Goal: Communication & Community: Answer question/provide support

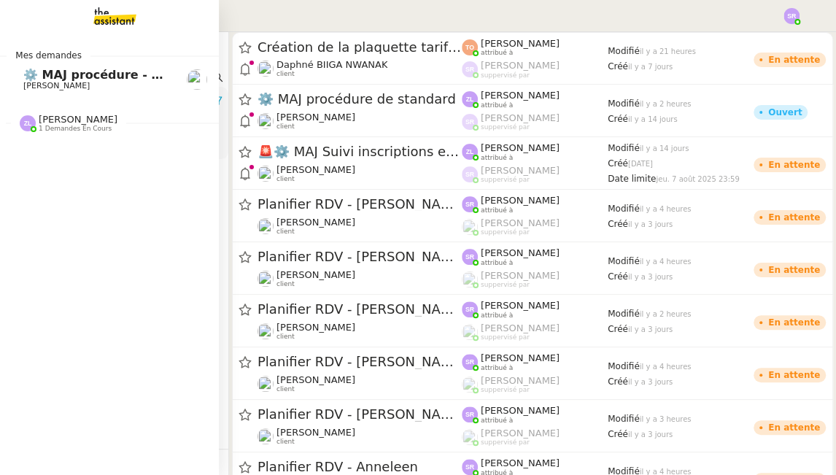
click at [71, 82] on span "[PERSON_NAME]" at bounding box center [56, 85] width 66 height 9
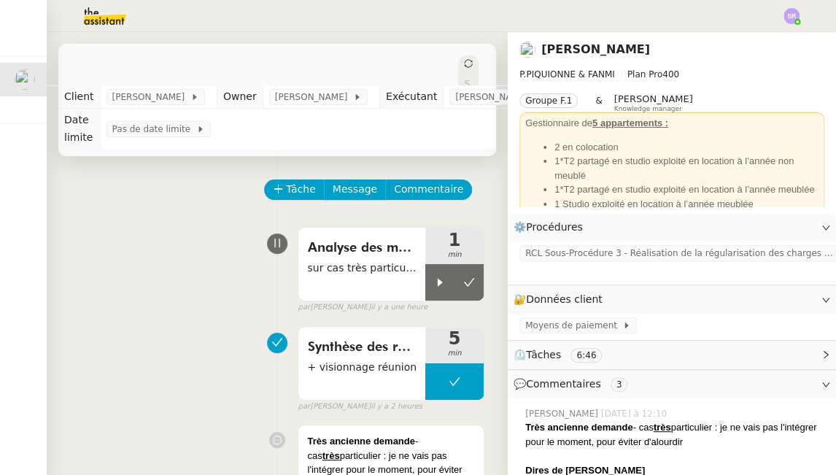
click at [113, 16] on img at bounding box center [92, 16] width 113 height 32
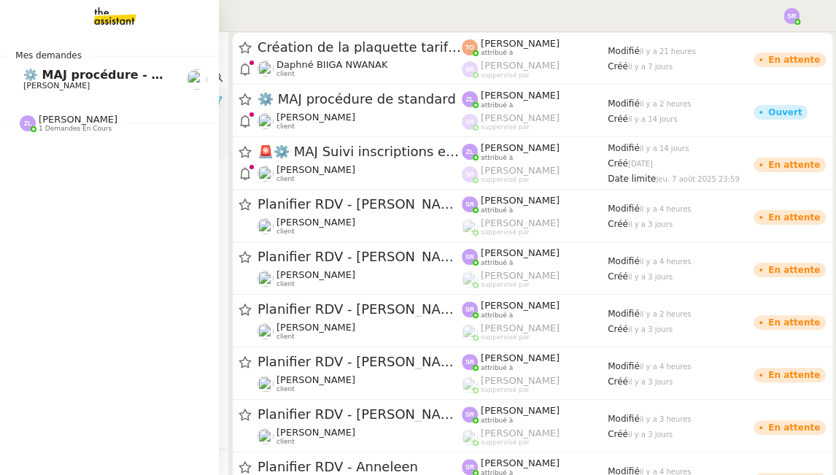
click at [47, 81] on span "[PERSON_NAME]" at bounding box center [56, 85] width 66 height 9
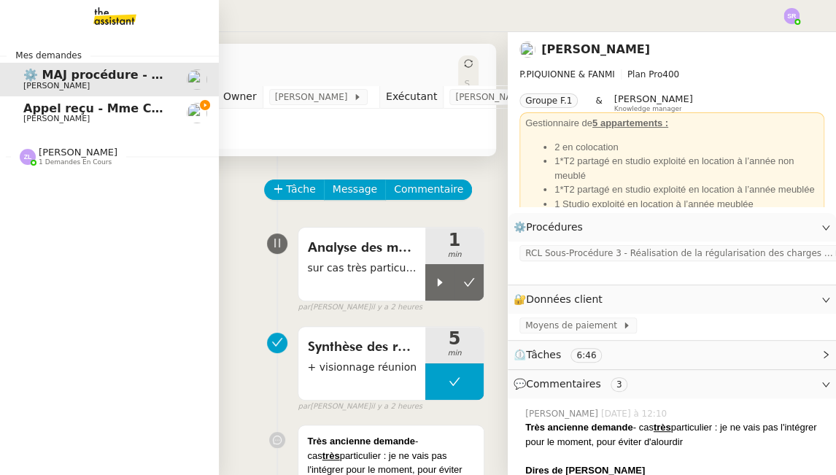
click at [80, 114] on span "[PERSON_NAME]" at bounding box center [56, 118] width 66 height 9
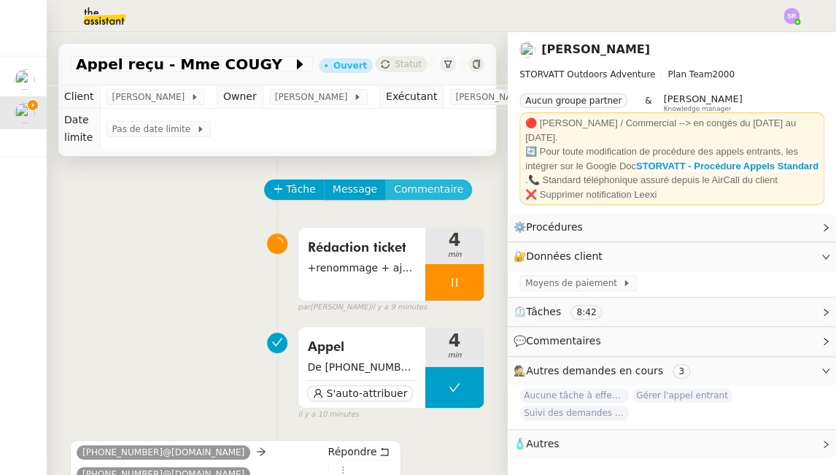
click at [417, 188] on span "Commentaire" at bounding box center [428, 189] width 69 height 17
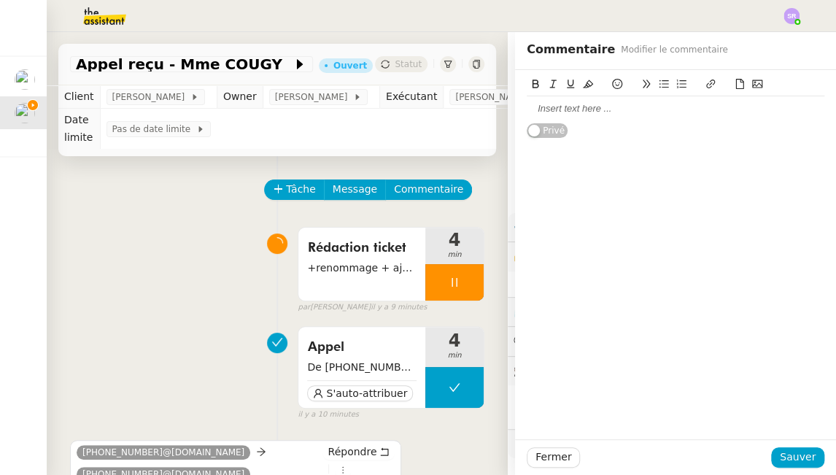
click at [631, 116] on div at bounding box center [676, 108] width 298 height 25
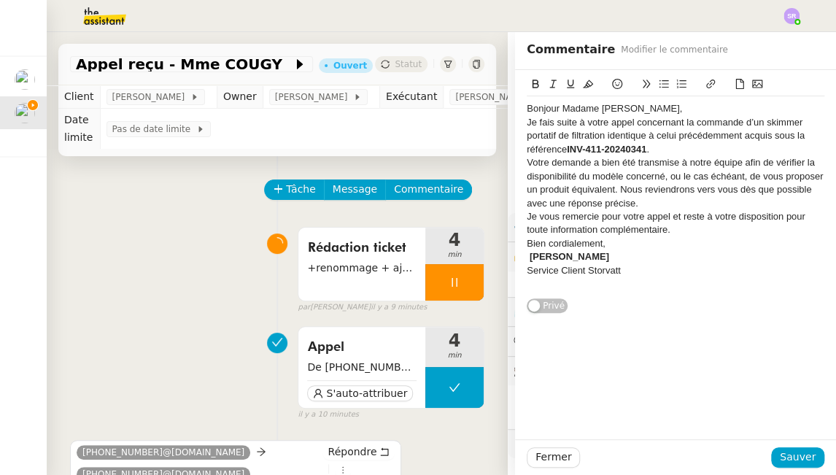
click at [612, 107] on div "Bonjour Madame [PERSON_NAME]," at bounding box center [676, 108] width 298 height 13
click at [573, 107] on div "Bonjour Madame [PERSON_NAME]," at bounding box center [676, 108] width 298 height 13
click at [632, 107] on div "Bonjour Madame [PERSON_NAME]," at bounding box center [676, 108] width 298 height 13
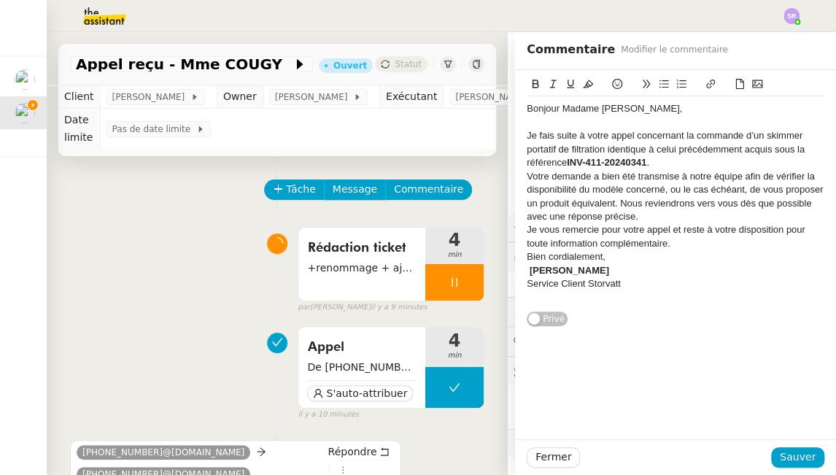
click at [637, 163] on div "Je fais suite à votre appel concernant la commande d’un skimmer portatif de fil…" at bounding box center [676, 149] width 298 height 40
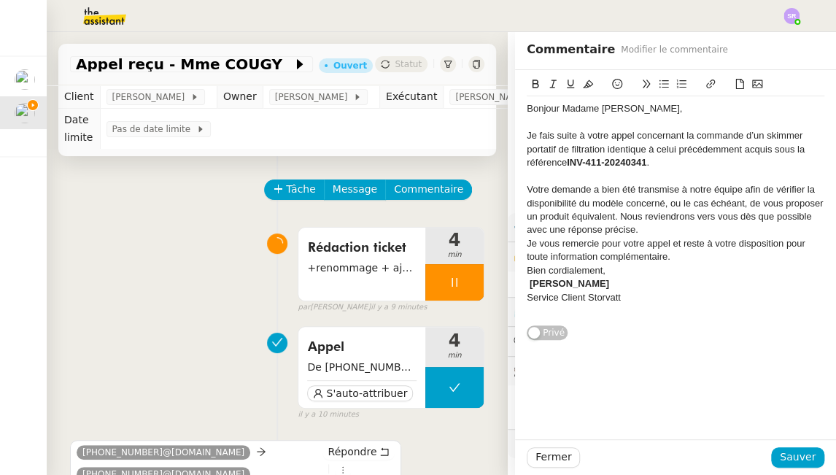
click at [637, 229] on div "Votre demande a bien été transmise à notre équipe afin de vérifier la disponibi…" at bounding box center [676, 210] width 298 height 54
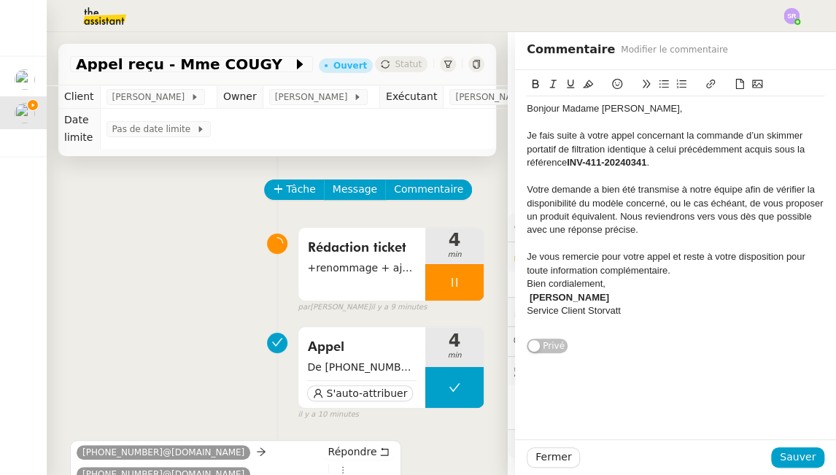
click at [637, 268] on div "Je vous remercie pour votre appel et reste à votre disposition pour toute infor…" at bounding box center [676, 263] width 298 height 27
click at [612, 300] on div "Bien cordialement," at bounding box center [676, 297] width 298 height 13
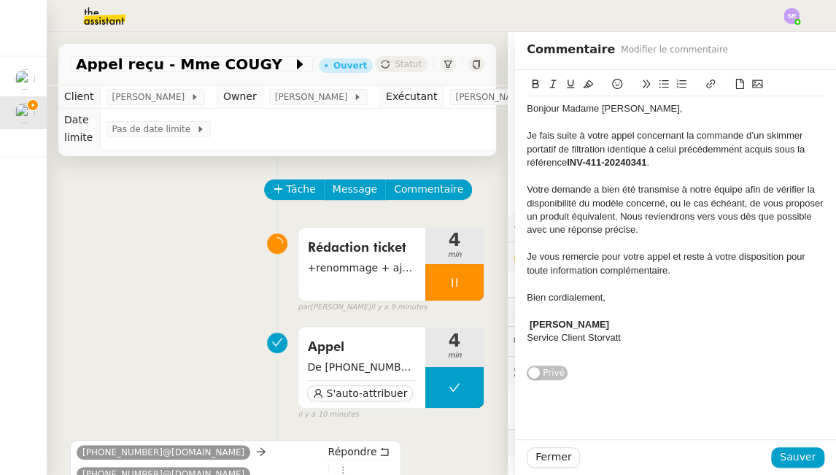
click at [575, 325] on div "[PERSON_NAME]" at bounding box center [676, 324] width 298 height 13
click at [637, 326] on div "[PERSON_NAME], Service Client Storvatt" at bounding box center [676, 324] width 298 height 13
click at [527, 109] on div "Bonjour Madame [PERSON_NAME]," at bounding box center [676, 108] width 298 height 13
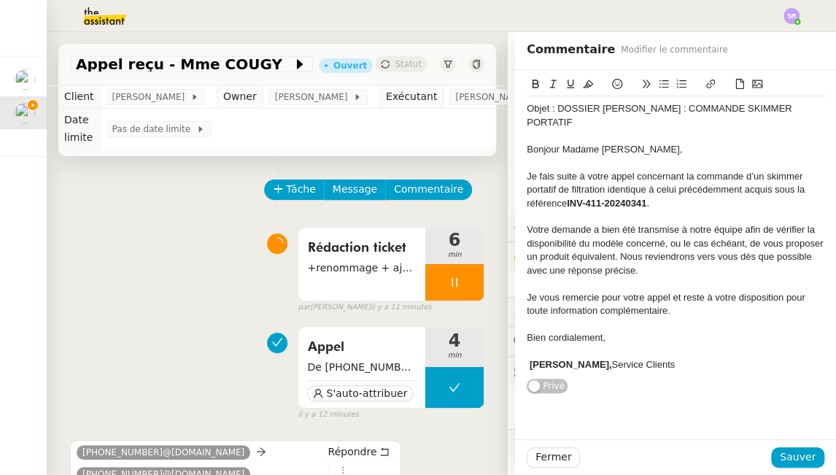
click at [637, 179] on div "Je fais suite à votre appel concernant la commande d’un skimmer portatif de fil…" at bounding box center [676, 190] width 298 height 40
click at [637, 183] on div "Je fais suite à votre appel concernant la commande d’un skimmer portatif de fil…" at bounding box center [676, 190] width 298 height 40
click at [637, 190] on div "Je fais suite à votre appel concernant la commande d’un skimmer portatif de fil…" at bounding box center [676, 190] width 298 height 40
click at [637, 201] on div "Je fais suite à votre appel concernant la commande d’un skimmer portatif de fil…" at bounding box center [676, 190] width 298 height 40
drag, startPoint x: 762, startPoint y: 191, endPoint x: 829, endPoint y: 203, distance: 68.1
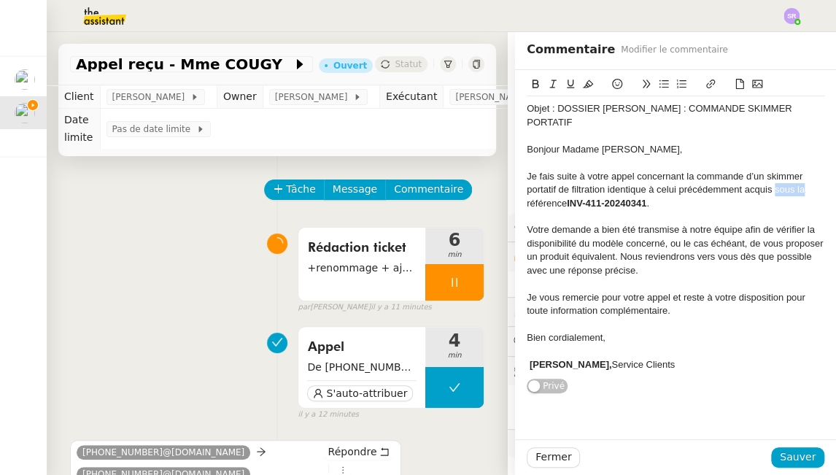
click at [637, 189] on div "Je fais suite à votre appel concernant la commande d’un skimmer portatif de fil…" at bounding box center [676, 190] width 298 height 40
click at [637, 201] on div "Je fais suite à votre appel concernant la commande d’un skimmer portatif de fil…" at bounding box center [676, 190] width 298 height 40
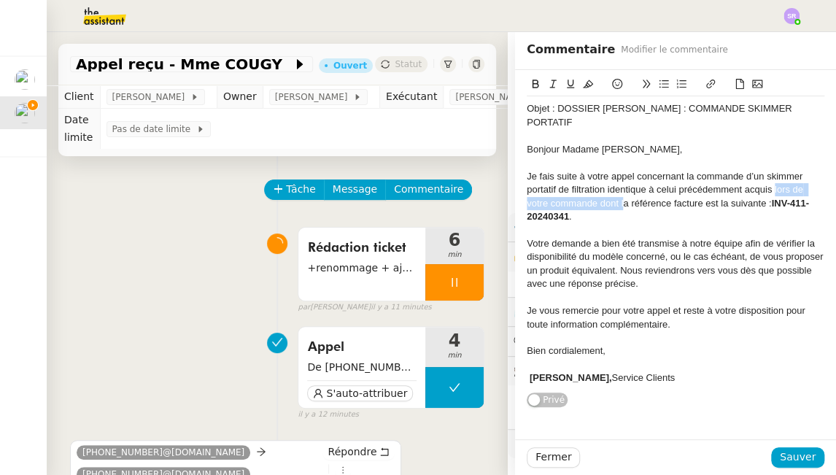
drag, startPoint x: 762, startPoint y: 189, endPoint x: 614, endPoint y: 203, distance: 149.5
click at [614, 203] on div "Je fais suite à votre appel concernant la commande d’un skimmer portatif de fil…" at bounding box center [676, 197] width 298 height 54
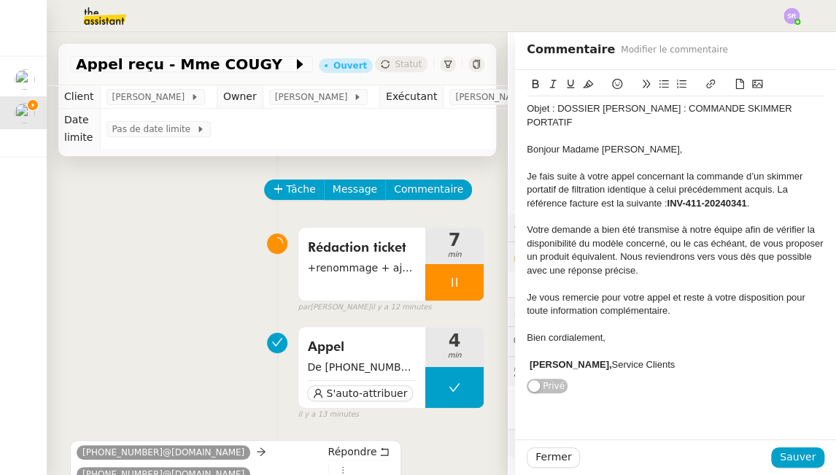
click at [593, 236] on div "Votre demande a bien été transmise à notre équipe afin de vérifier la disponibi…" at bounding box center [676, 250] width 298 height 54
click at [631, 270] on div "Votre demande a bien été transmise à notre équipe afin de vérifier la disponibi…" at bounding box center [676, 250] width 298 height 54
click at [609, 261] on div "Votre demande a bien été transmise à notre équipe afin de vérifier la disponibi…" at bounding box center [676, 250] width 298 height 54
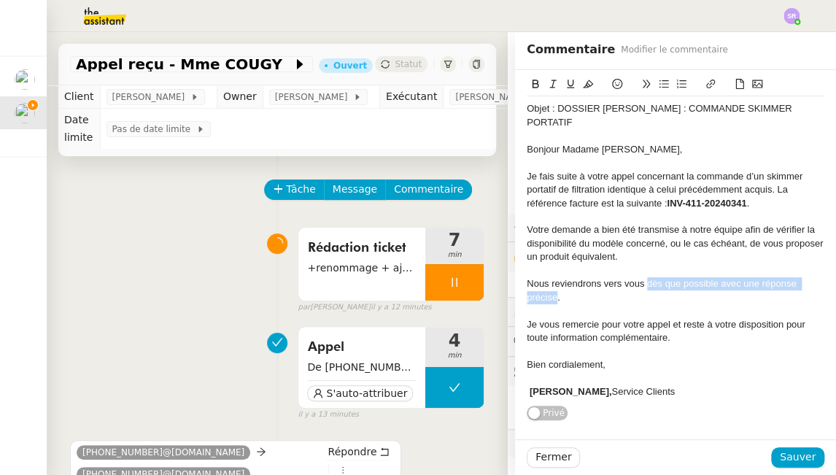
drag, startPoint x: 635, startPoint y: 283, endPoint x: 546, endPoint y: 296, distance: 89.9
click at [546, 296] on div "Nous reviendrons vers vous dès que possible avec une réponse précise." at bounding box center [676, 290] width 298 height 27
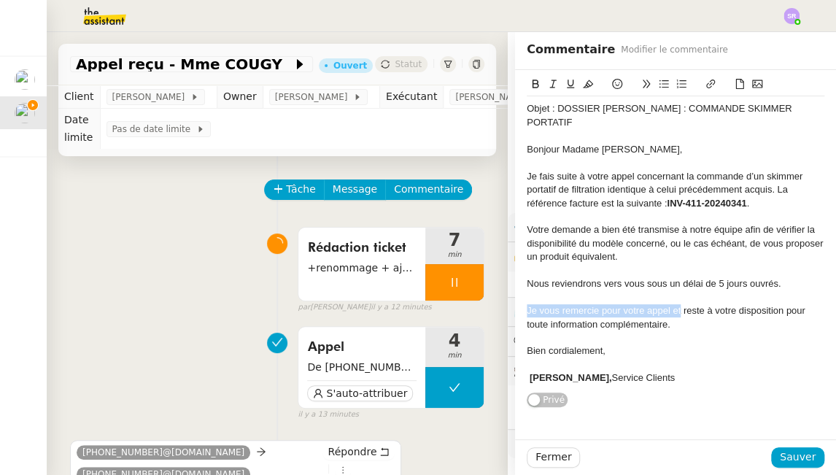
drag, startPoint x: 668, startPoint y: 310, endPoint x: 511, endPoint y: 311, distance: 157.6
click at [515, 311] on div "Objet : DOSSIER [PERSON_NAME] : COMMANDE SKIMMER PORTATIF Bonjour [PERSON_NAME]…" at bounding box center [675, 239] width 321 height 338
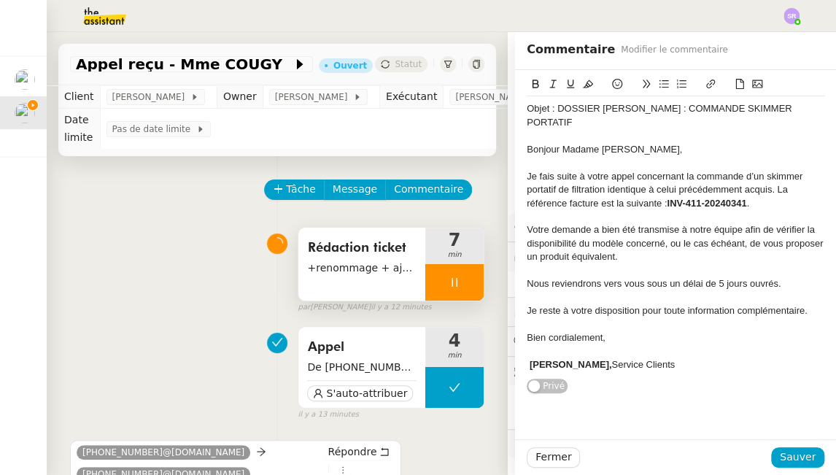
click at [449, 288] on icon at bounding box center [455, 283] width 12 height 12
click at [637, 107] on div "Objet : DOSSIER [PERSON_NAME] : COMMANDE SKIMMER PORTATIF" at bounding box center [676, 115] width 298 height 27
drag, startPoint x: 631, startPoint y: 309, endPoint x: 801, endPoint y: 309, distance: 170.0
click at [637, 309] on div "Je reste à votre disposition pour toute information complémentaire." at bounding box center [676, 310] width 298 height 13
click at [548, 364] on strong "[PERSON_NAME]," at bounding box center [571, 364] width 82 height 11
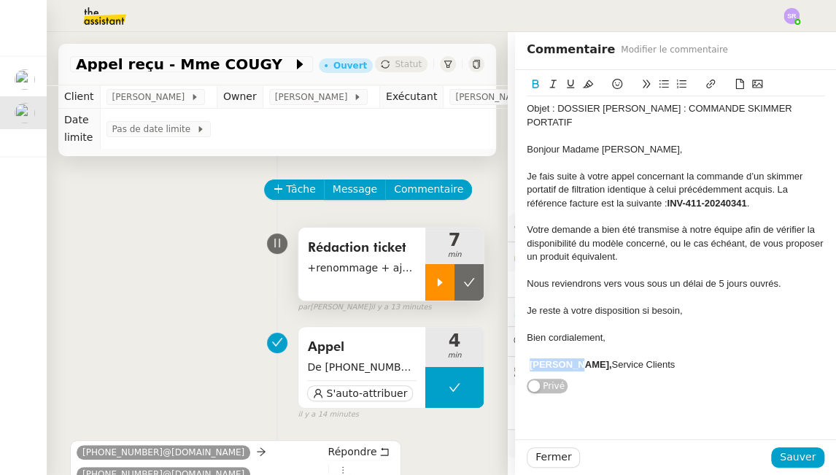
click at [548, 366] on strong "[PERSON_NAME]," at bounding box center [571, 364] width 82 height 11
click at [637, 363] on div "[PERSON_NAME] , Service Clients" at bounding box center [676, 364] width 298 height 13
click at [637, 282] on div "Nous reviendrons vers vous sous un délai de 5 jours ouvrés." at bounding box center [676, 283] width 298 height 13
click at [602, 260] on div "Votre demande a bien été transmise à notre équipe afin de vérifier la disponibi…" at bounding box center [676, 243] width 298 height 40
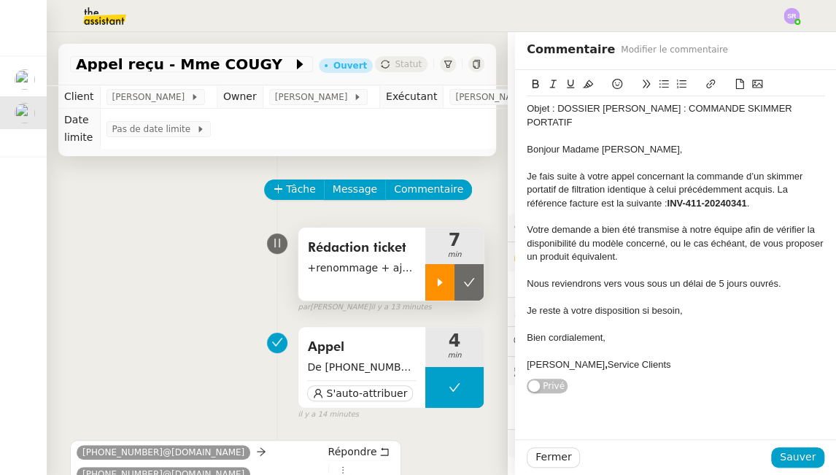
click at [625, 260] on div "Votre demande a bien été transmise à notre équipe afin de vérifier la disponibi…" at bounding box center [676, 243] width 298 height 40
click at [637, 452] on span "Sauver" at bounding box center [798, 457] width 36 height 17
